Goal: Task Accomplishment & Management: Manage account settings

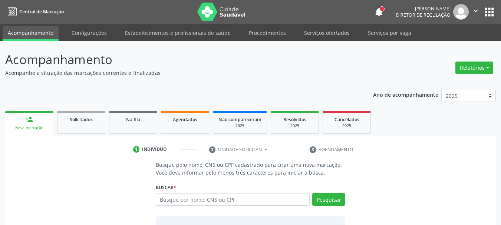
click at [177, 196] on input "text" at bounding box center [233, 199] width 154 height 13
click at [176, 199] on input "text" at bounding box center [233, 199] width 154 height 13
type input "706000323361149"
click at [325, 202] on button "Pesquisar" at bounding box center [328, 199] width 33 height 13
type input "706000323361149"
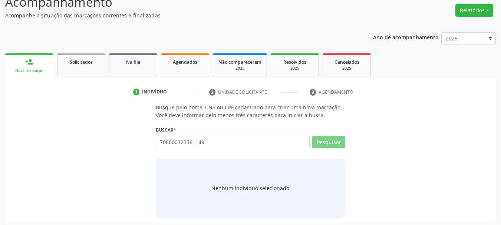
scroll to position [61, 0]
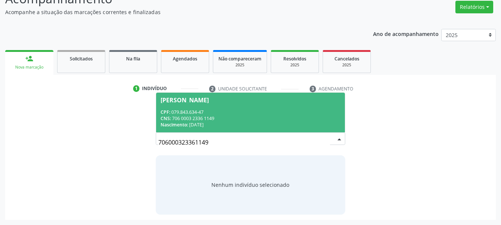
drag, startPoint x: 227, startPoint y: 143, endPoint x: 129, endPoint y: 150, distance: 98.3
click at [129, 150] on div "Busque pelo nome, CNS ou CPF cadastrado para criar uma nova marcação. Você deve…" at bounding box center [250, 157] width 481 height 114
drag, startPoint x: 176, startPoint y: 140, endPoint x: 171, endPoint y: 144, distance: 6.0
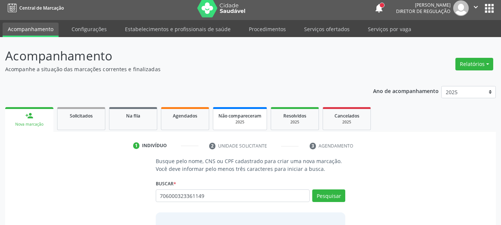
scroll to position [0, 0]
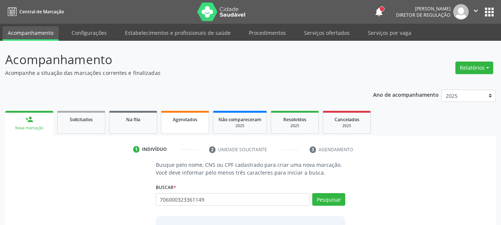
click at [198, 127] on link "Agendados" at bounding box center [185, 122] width 48 height 23
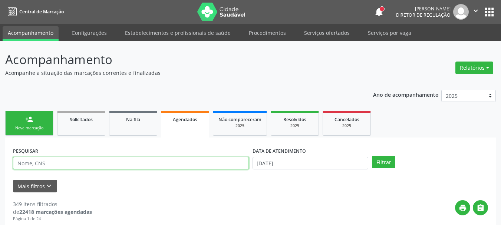
click at [61, 160] on input "text" at bounding box center [131, 163] width 236 height 13
type input "706000323361149"
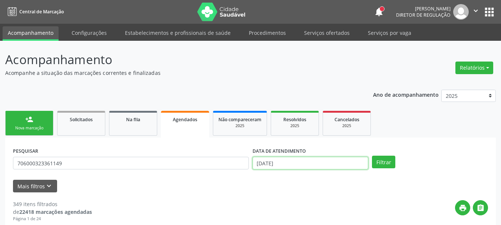
click at [292, 160] on input "[DATE]" at bounding box center [311, 163] width 116 height 13
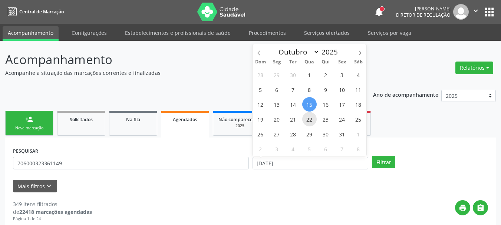
click at [308, 119] on span "22" at bounding box center [309, 119] width 14 height 14
type input "[DATE]"
click at [308, 119] on span "22" at bounding box center [309, 119] width 14 height 14
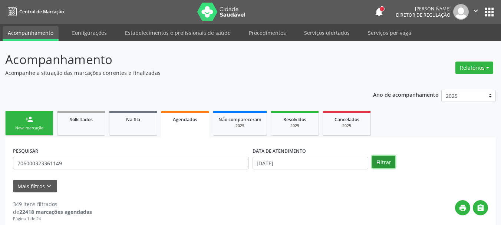
click at [385, 161] on button "Filtrar" at bounding box center [383, 162] width 23 height 13
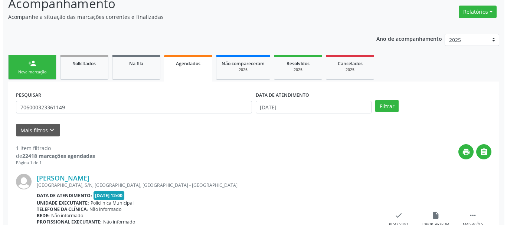
scroll to position [117, 0]
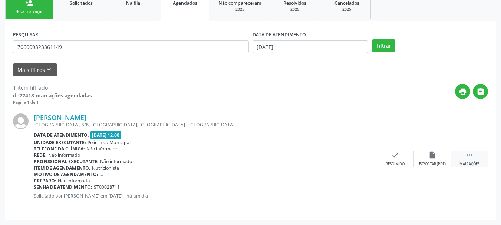
click at [476, 157] on div " Mais ações" at bounding box center [469, 159] width 37 height 16
click at [354, 165] on div "Cancelar" at bounding box center [358, 164] width 17 height 5
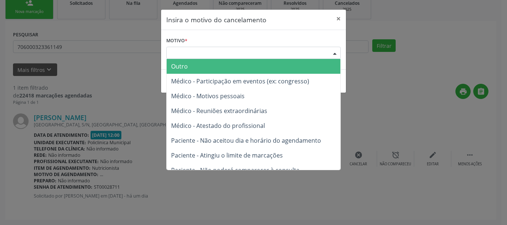
click at [249, 56] on div "Escolha o motivo" at bounding box center [253, 53] width 174 height 13
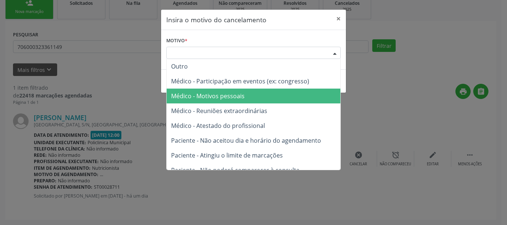
click at [238, 101] on span "Médico - Motivos pessoais" at bounding box center [254, 96] width 174 height 15
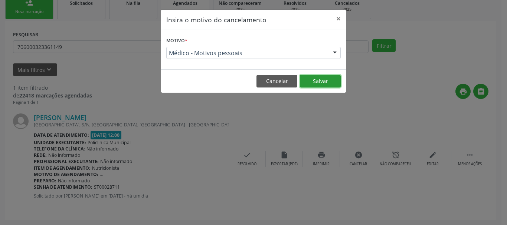
click at [314, 84] on button "Salvar" at bounding box center [320, 81] width 41 height 13
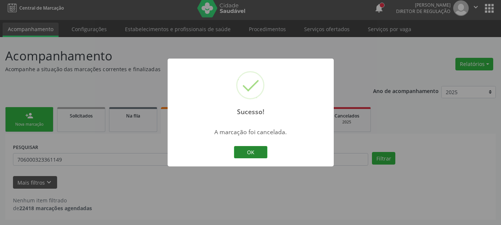
scroll to position [4, 0]
click at [256, 154] on button "OK" at bounding box center [250, 152] width 33 height 13
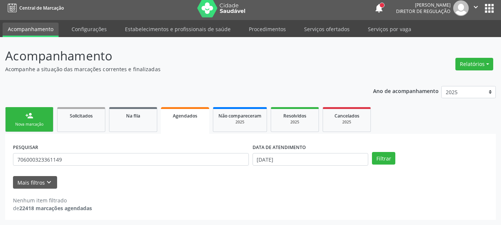
click at [488, 2] on button "apps" at bounding box center [489, 8] width 13 height 13
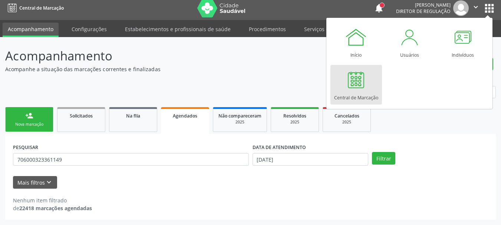
click at [369, 81] on link "Central de Marcação" at bounding box center [357, 85] width 52 height 40
